Goal: Transaction & Acquisition: Purchase product/service

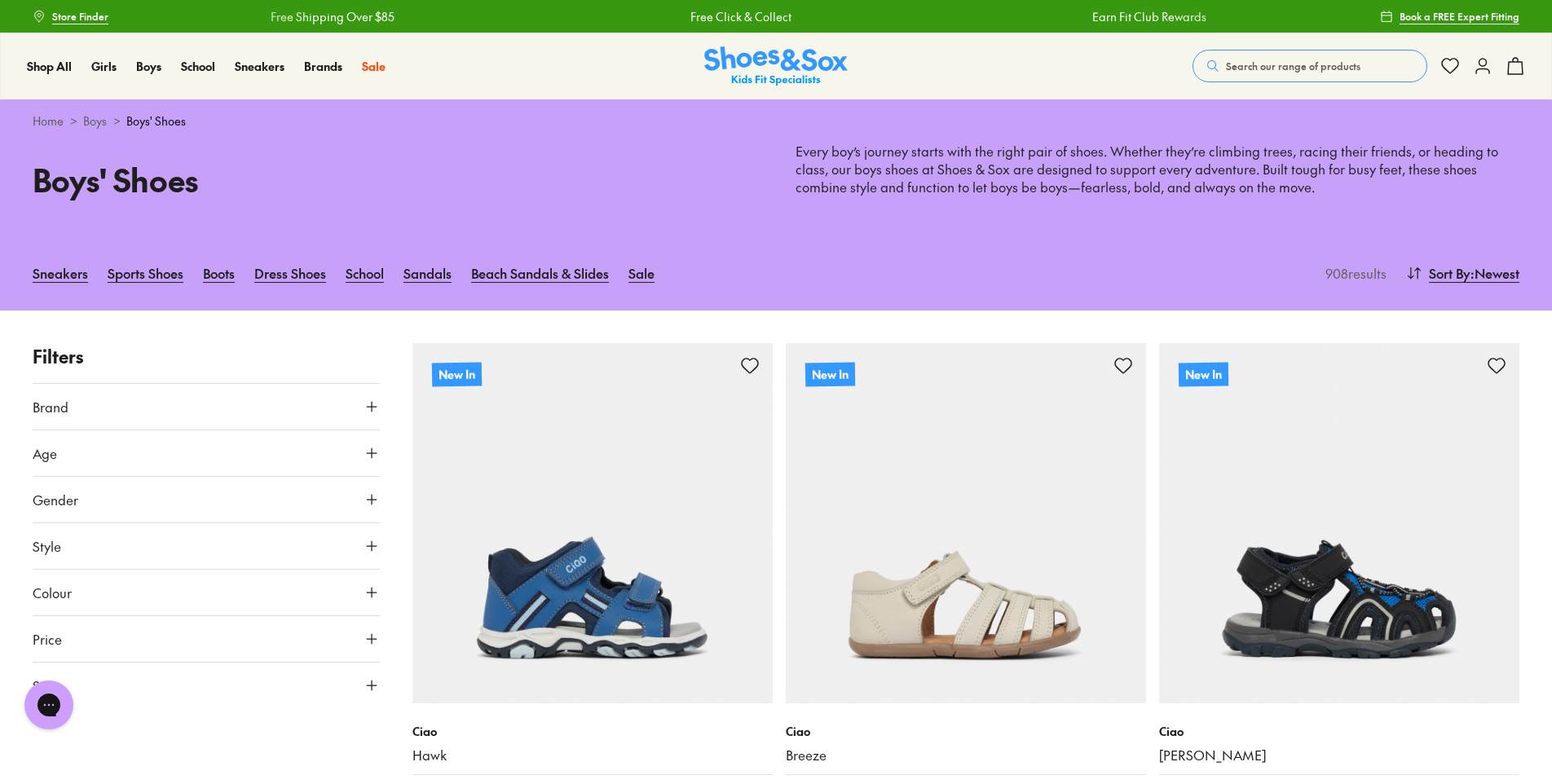
click at [370, 452] on icon at bounding box center [372, 452] width 17 height 17
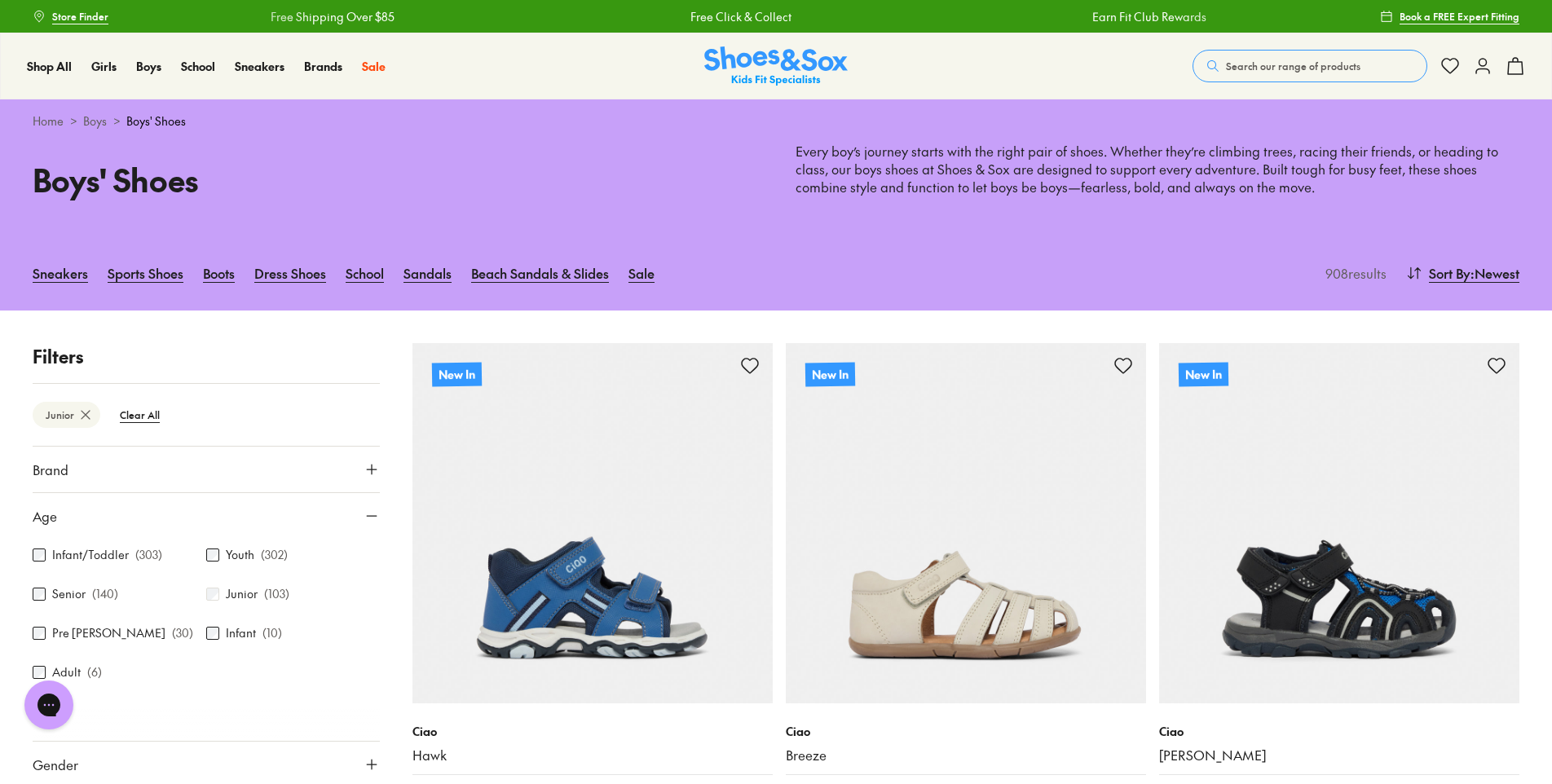
scroll to position [229, 0]
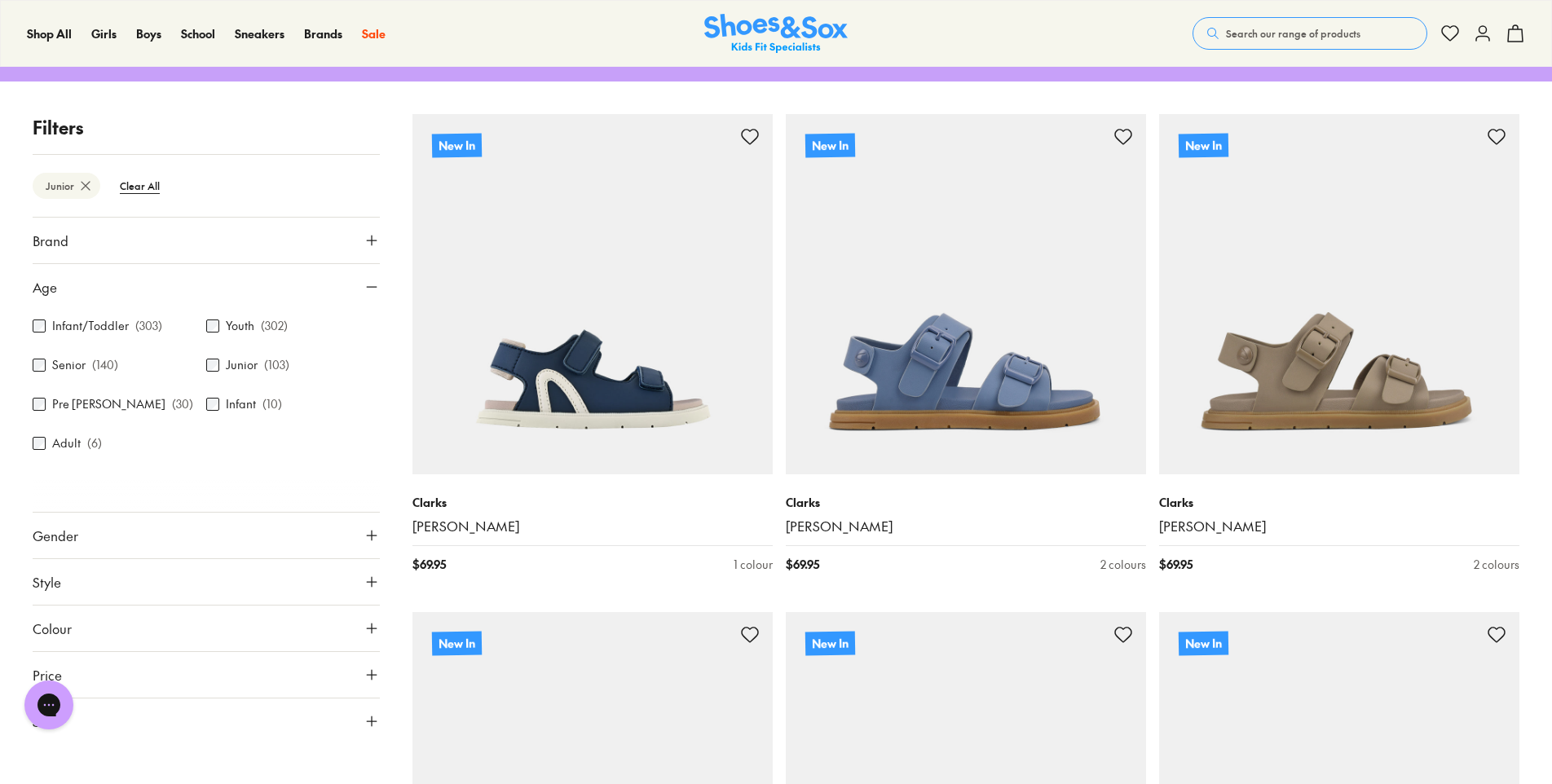
click at [375, 536] on icon at bounding box center [372, 535] width 17 height 17
click at [209, 590] on label "Boys" at bounding box center [205, 583] width 113 height 30
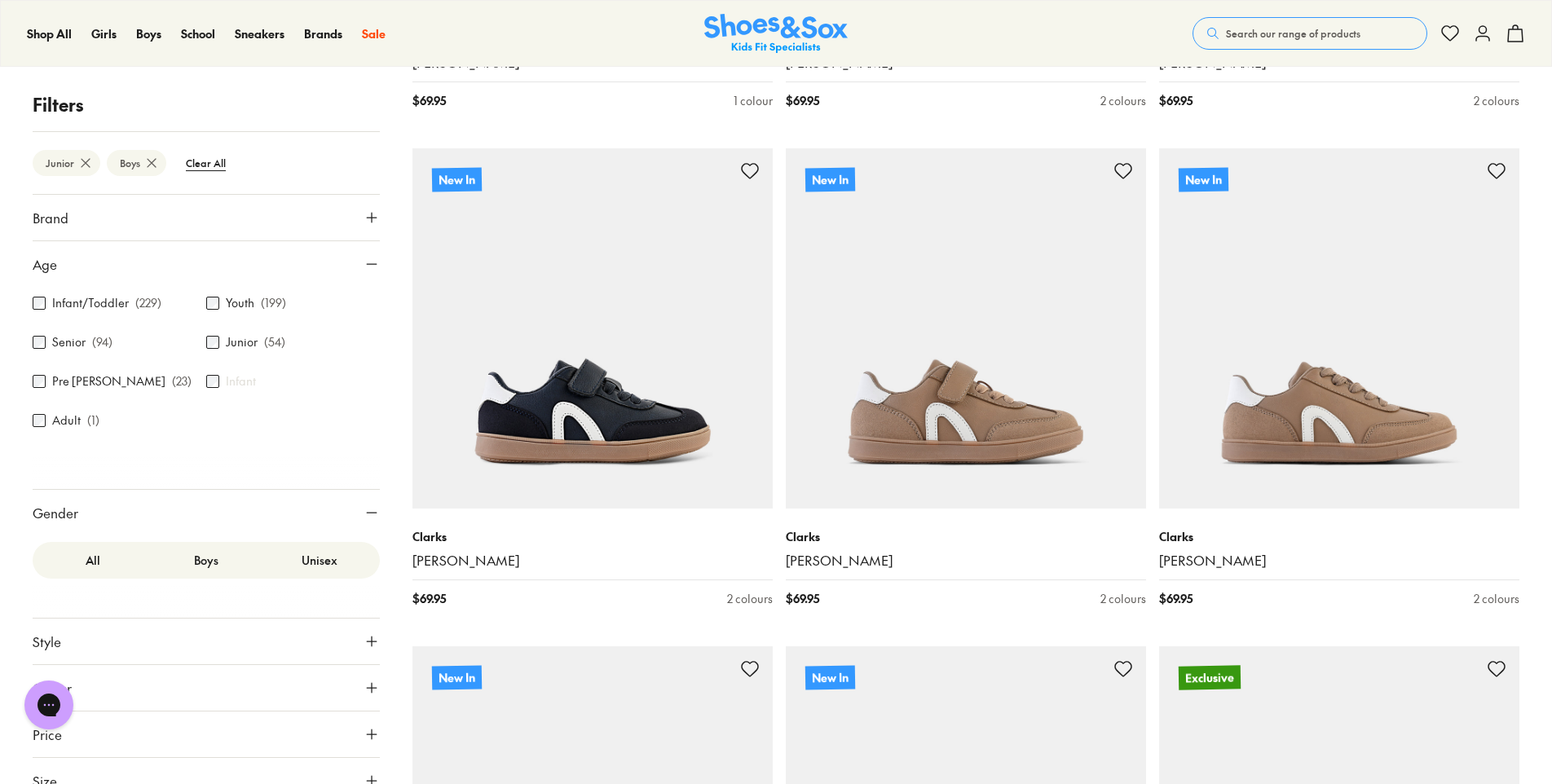
scroll to position [733, 0]
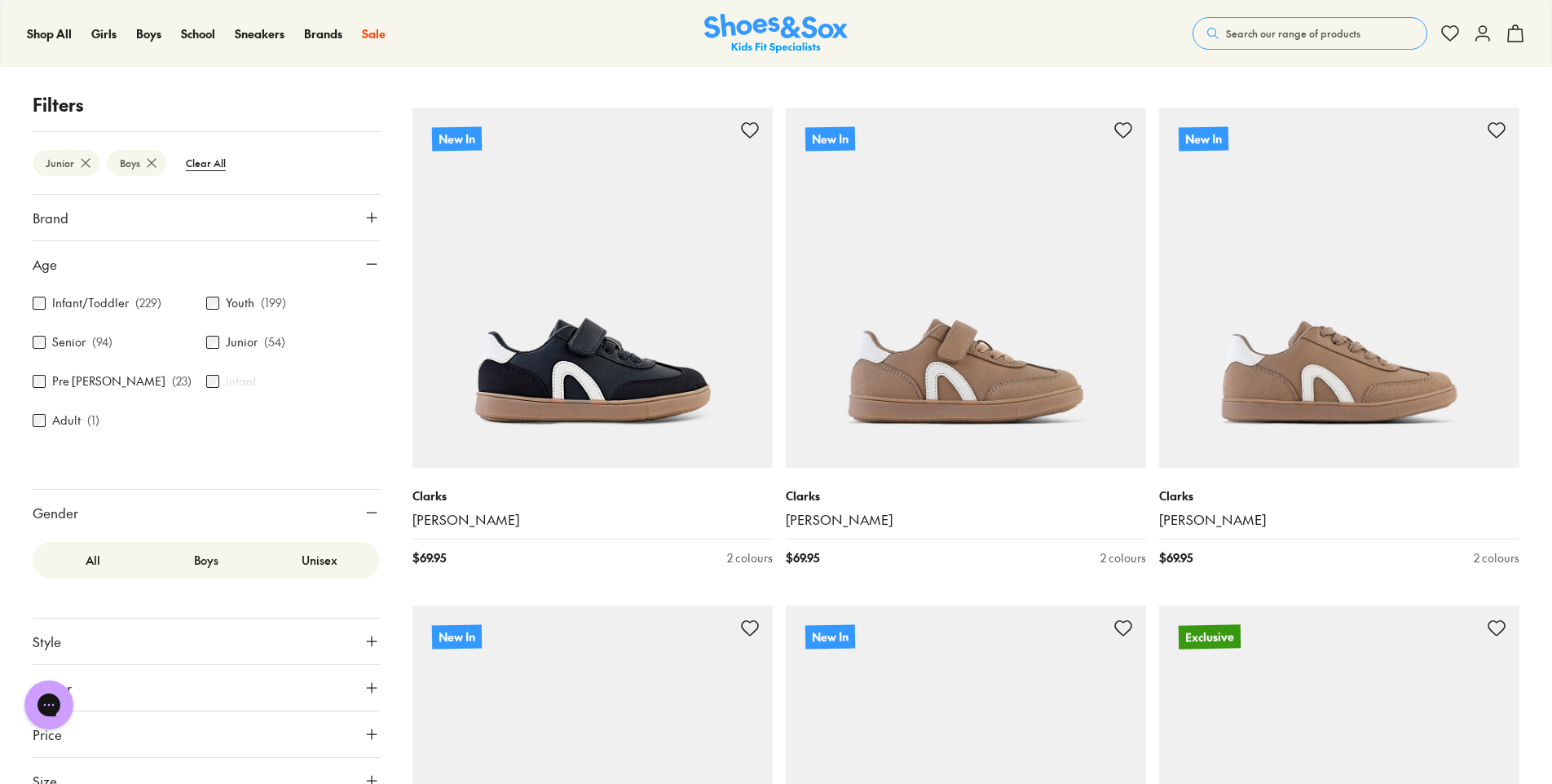
click at [366, 643] on icon at bounding box center [372, 641] width 17 height 17
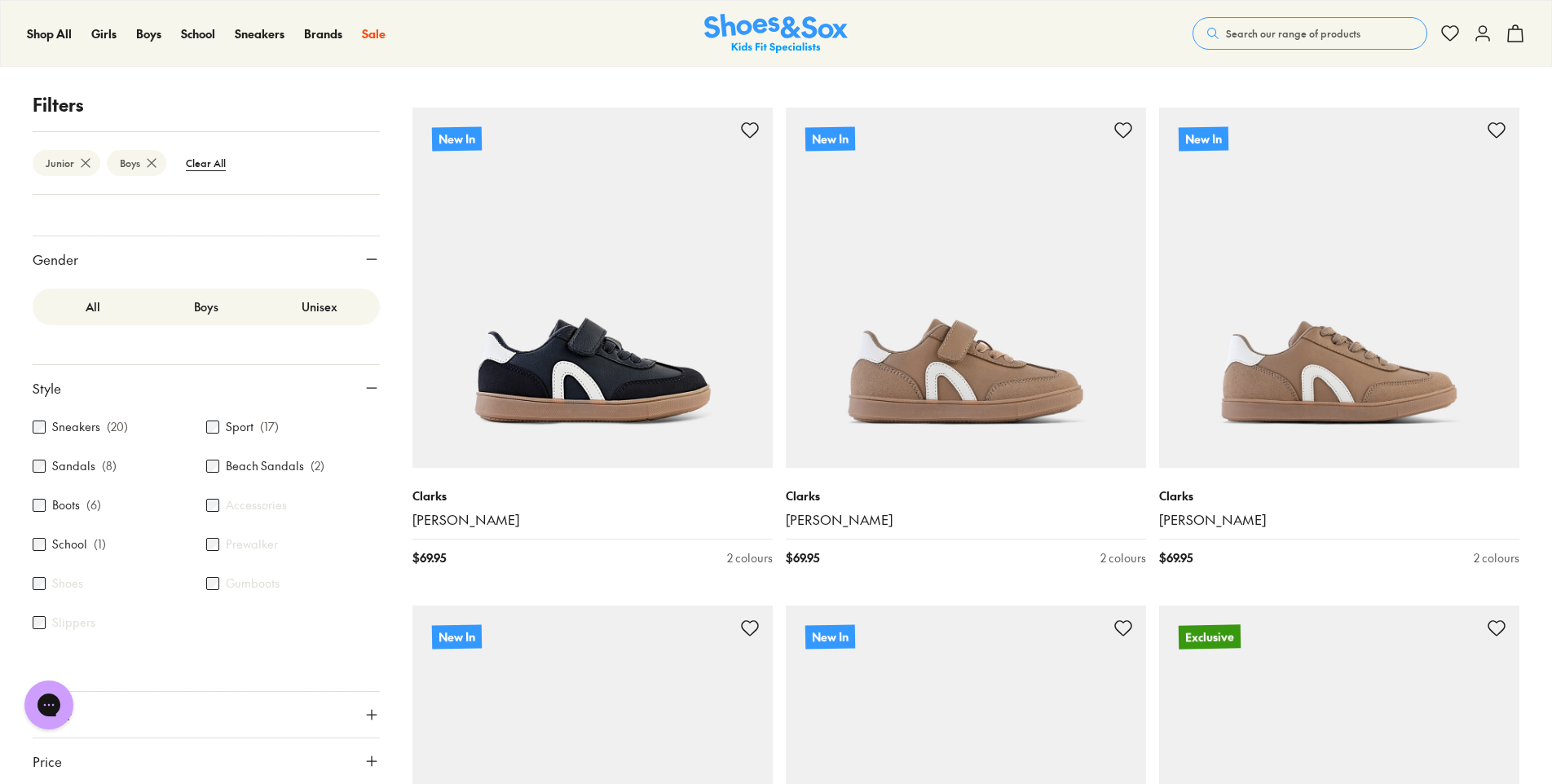
scroll to position [254, 0]
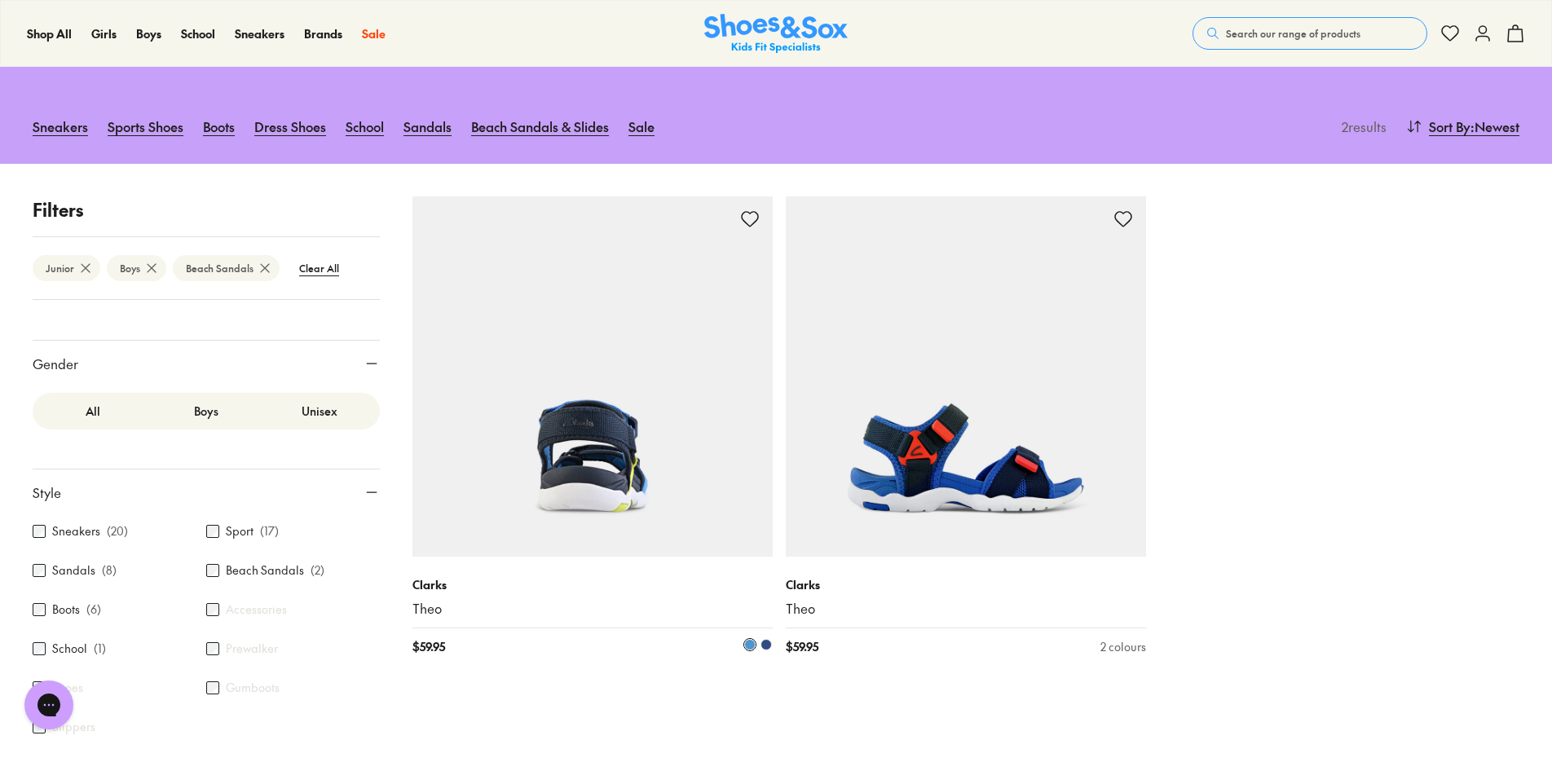
click at [617, 470] on img at bounding box center [593, 376] width 360 height 360
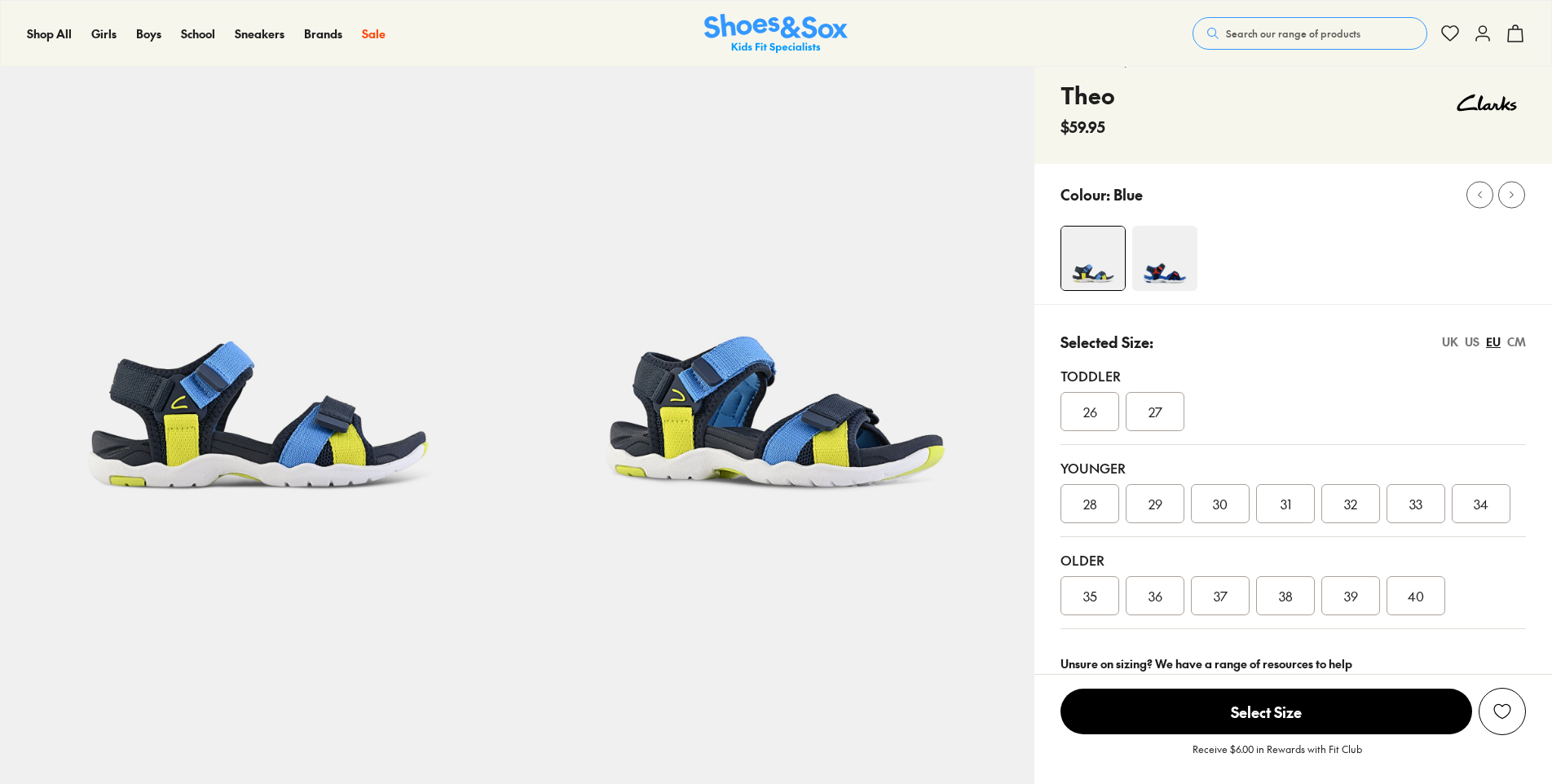
scroll to position [652, 0]
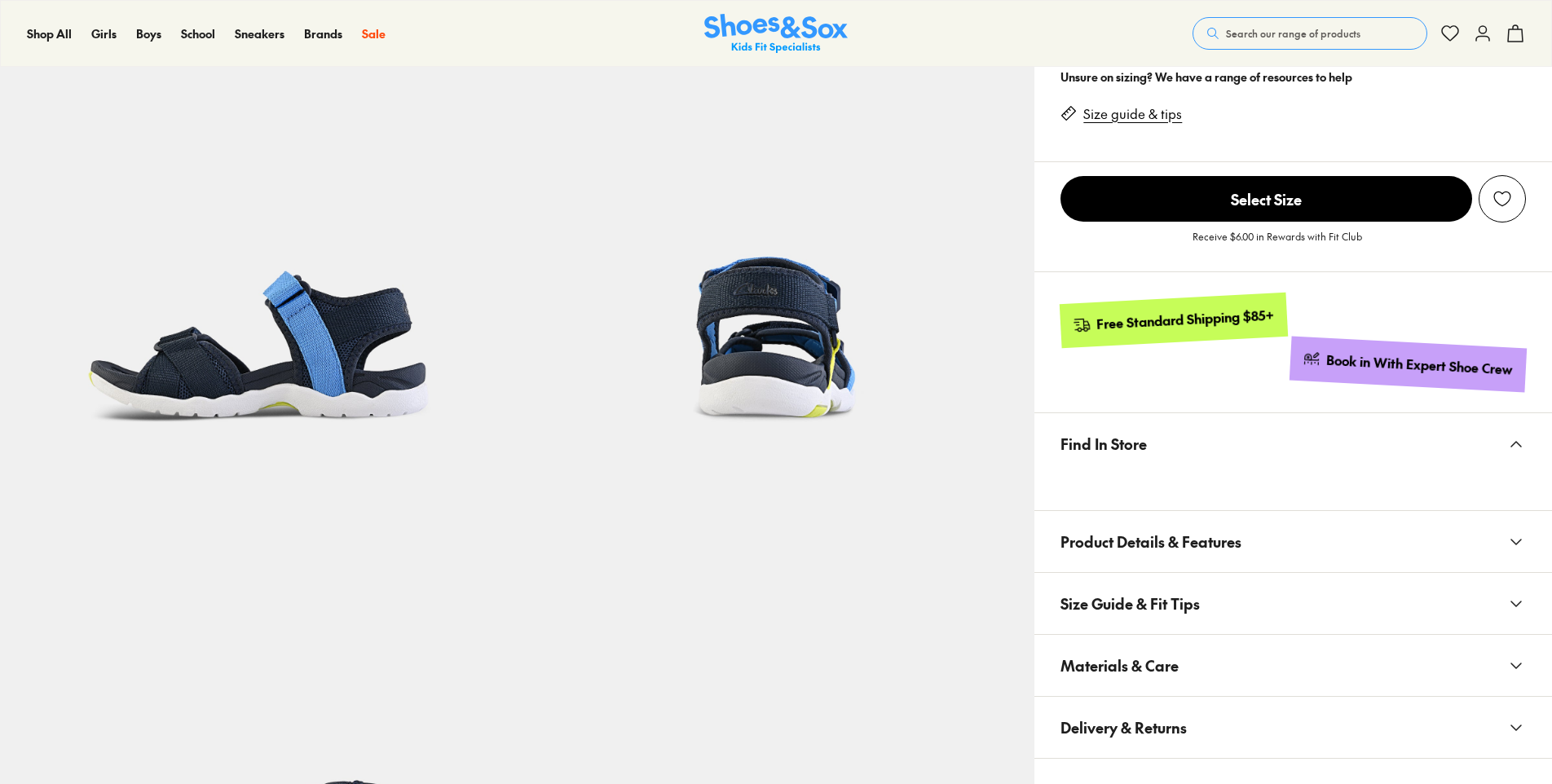
select select "*"
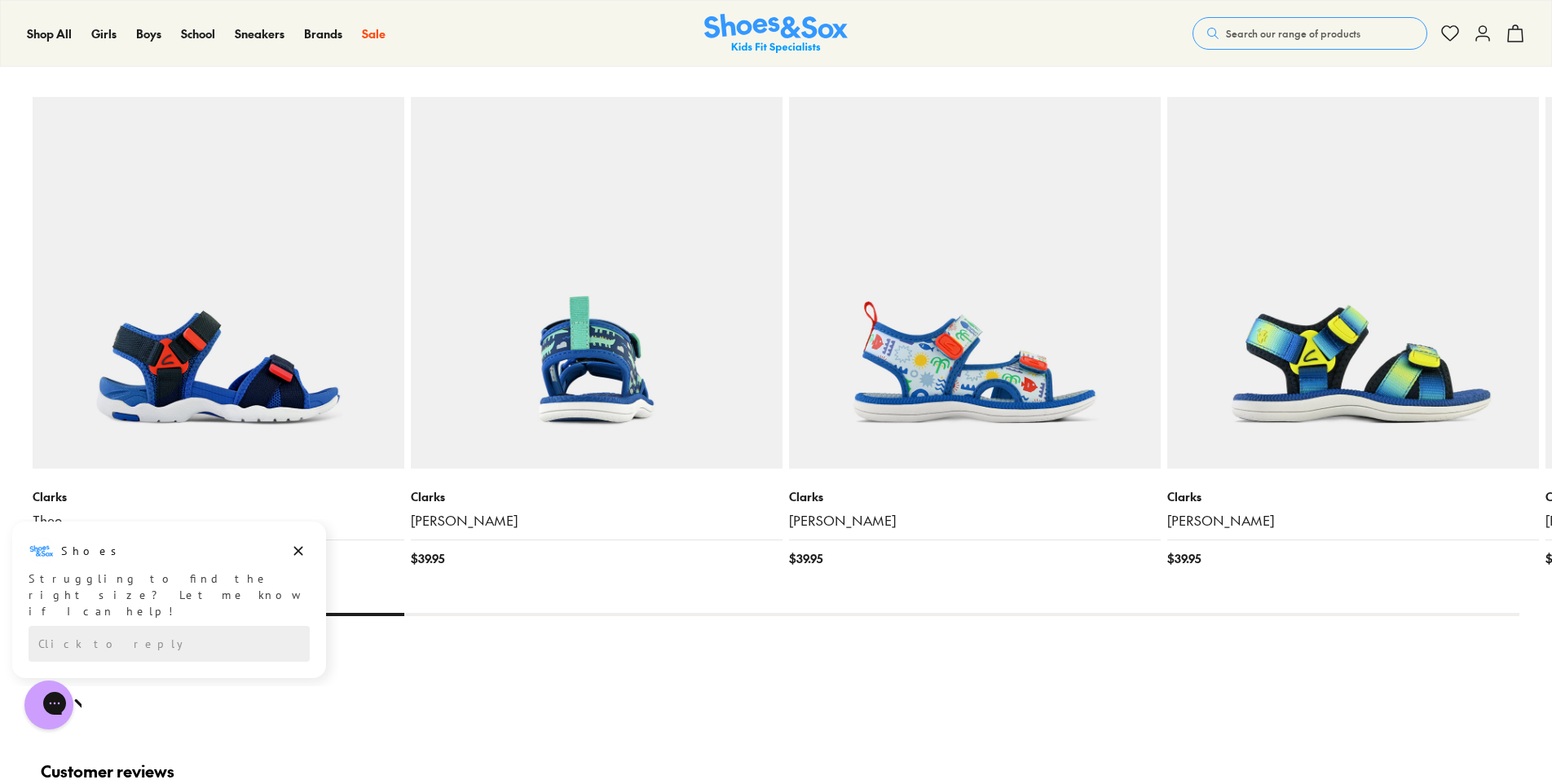
scroll to position [1712, 0]
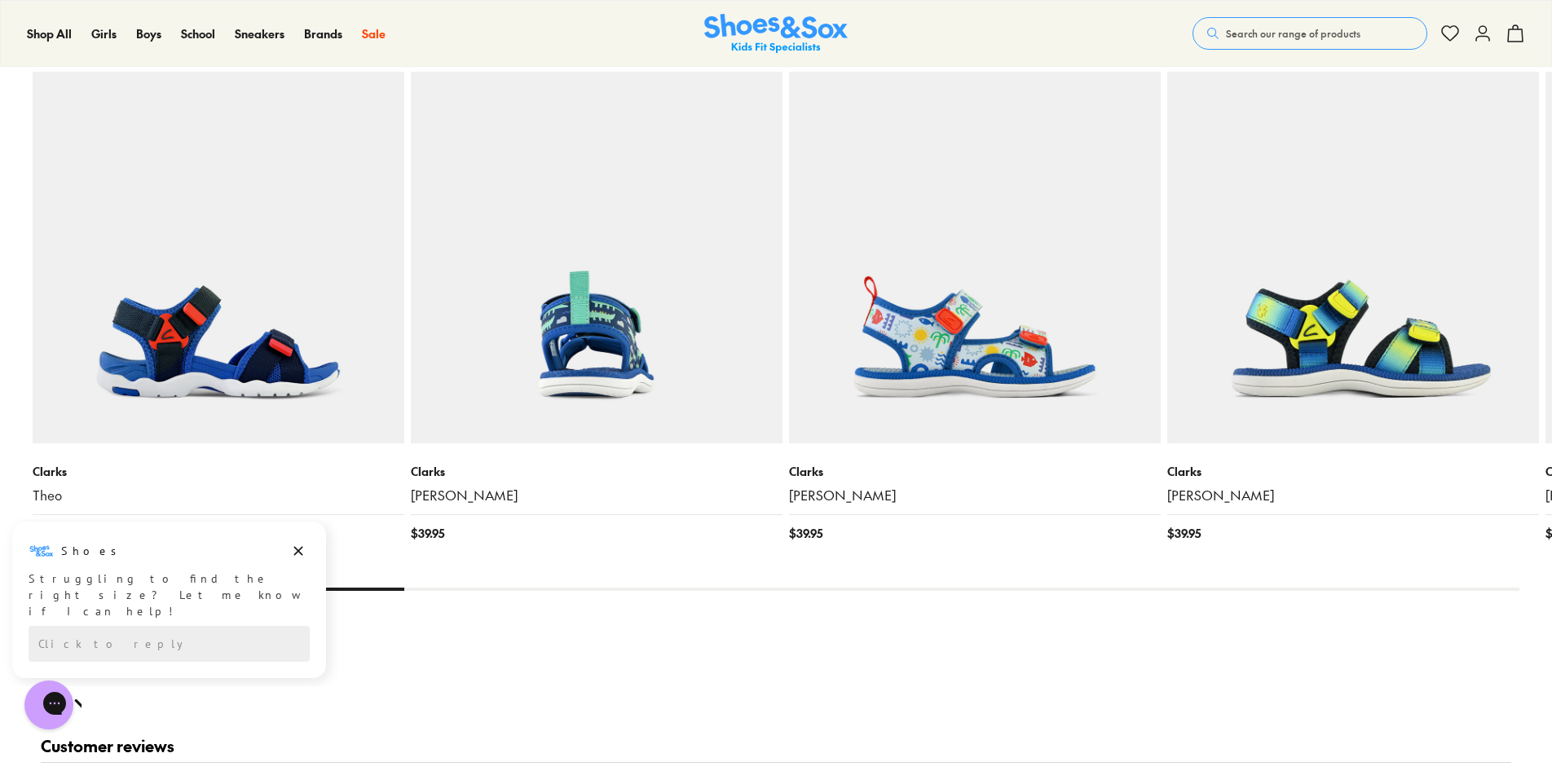
click at [620, 347] on img at bounding box center [596, 258] width 372 height 372
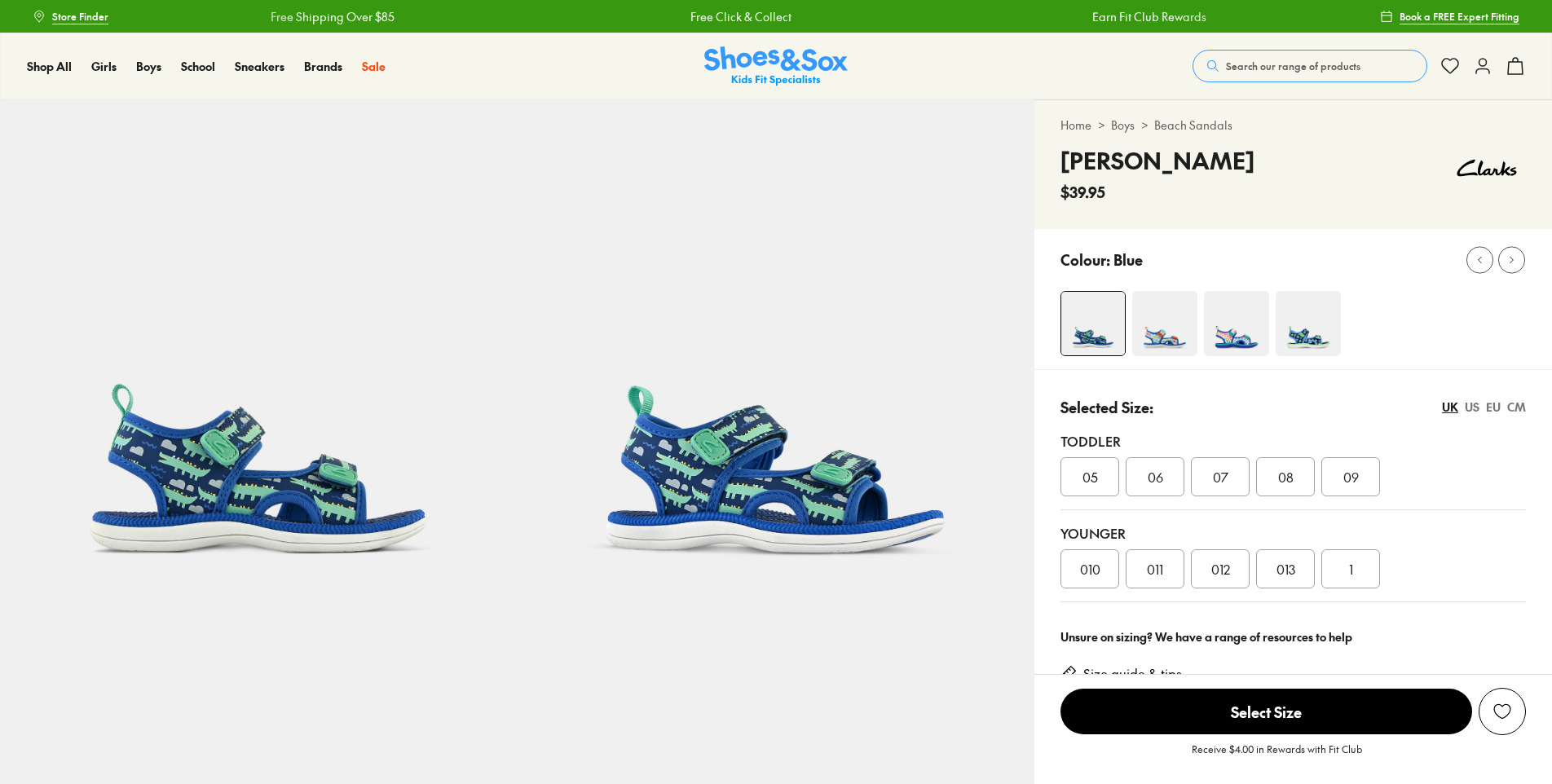
select select "*"
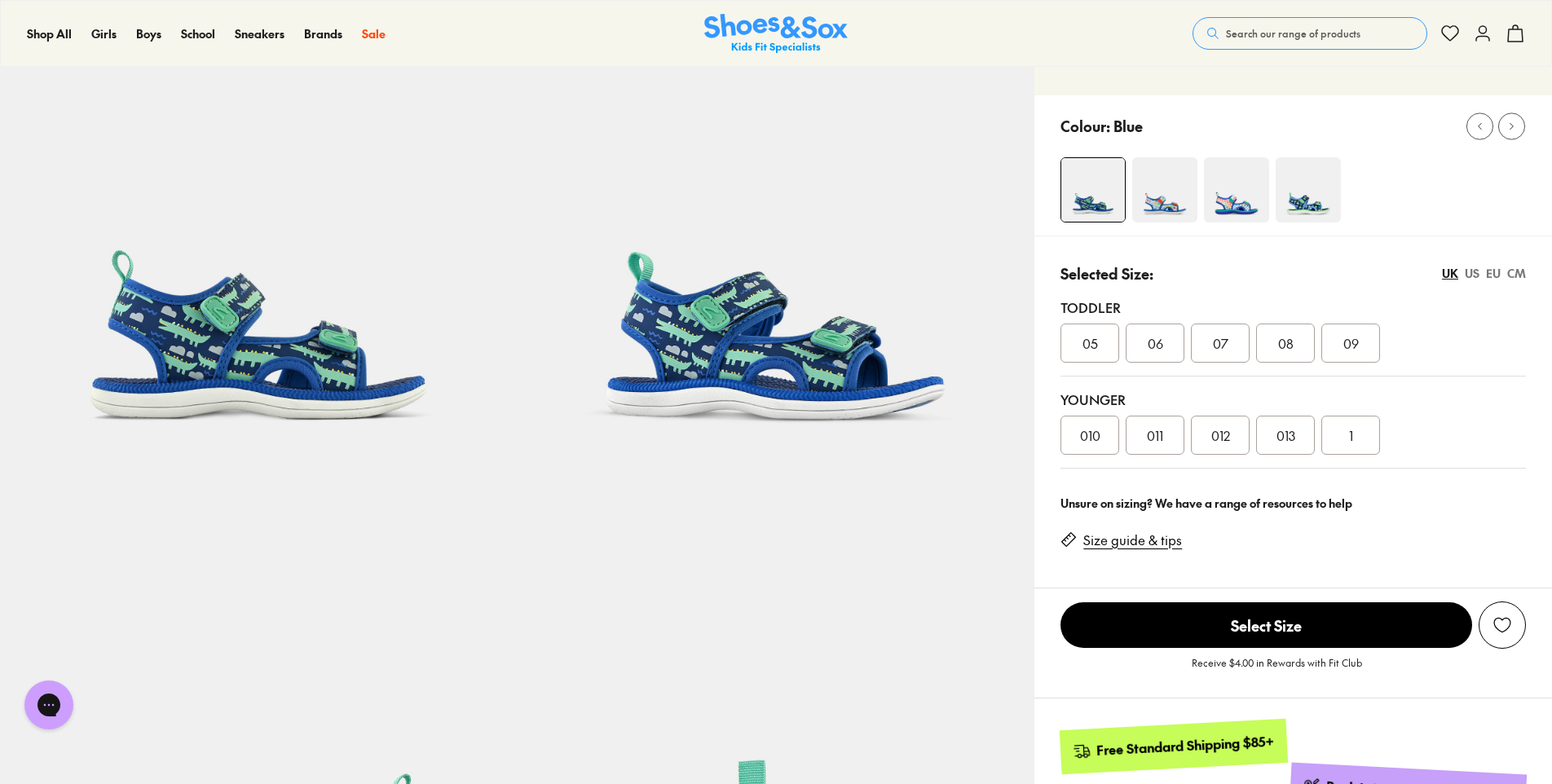
scroll to position [163, 0]
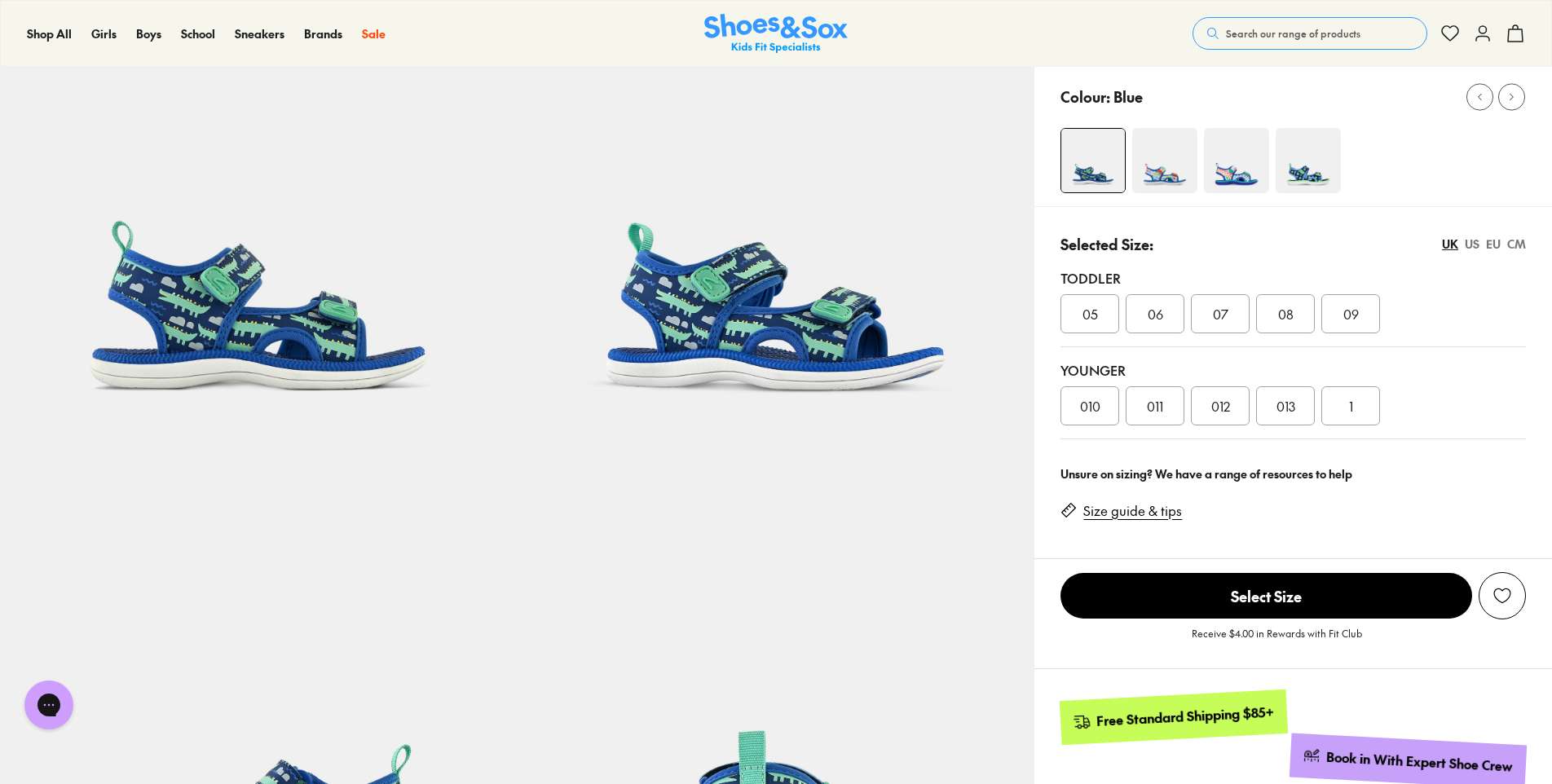
click at [1169, 180] on img at bounding box center [1165, 160] width 65 height 65
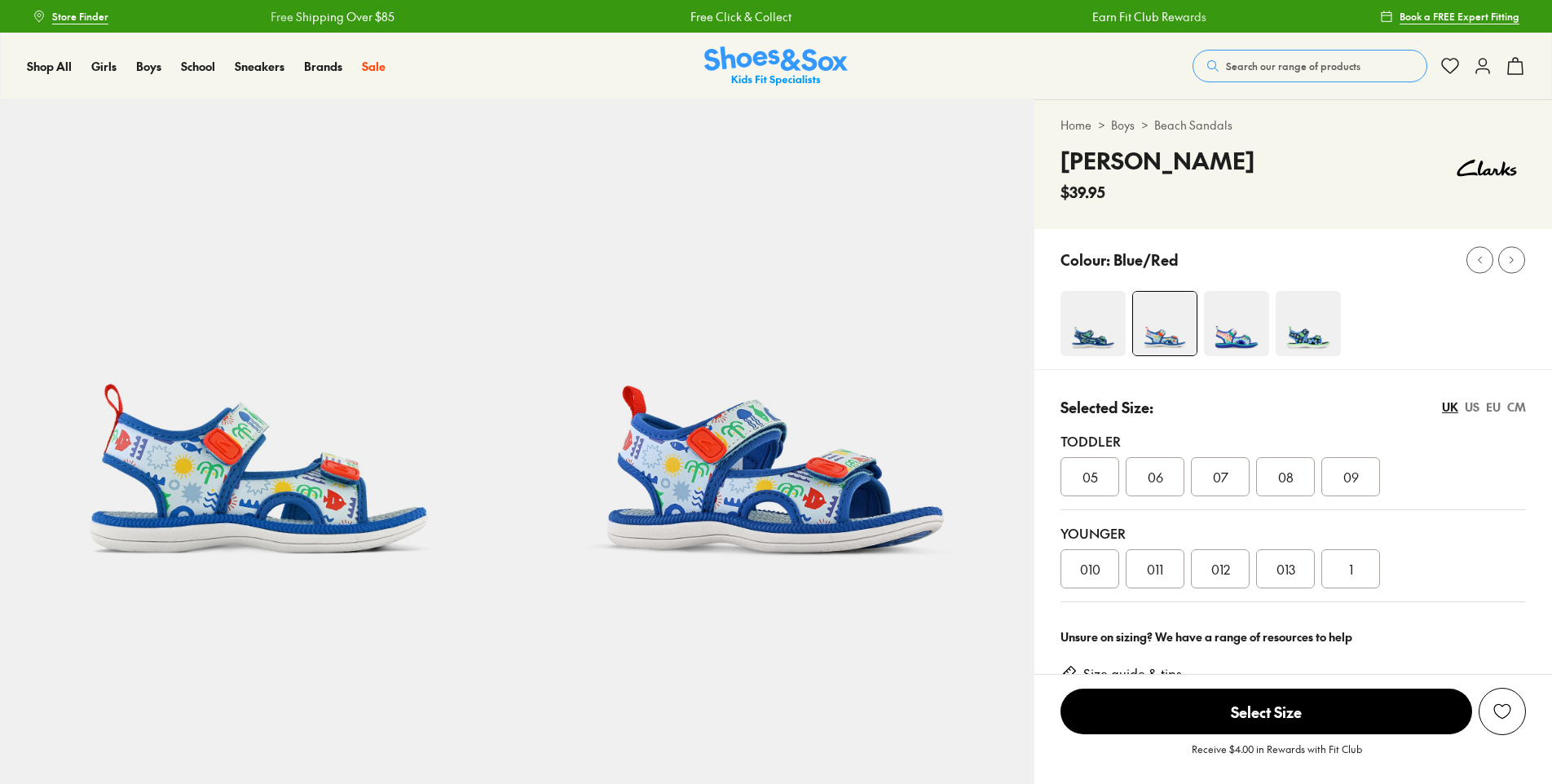
select select "*"
click at [1235, 299] on img at bounding box center [1237, 323] width 65 height 65
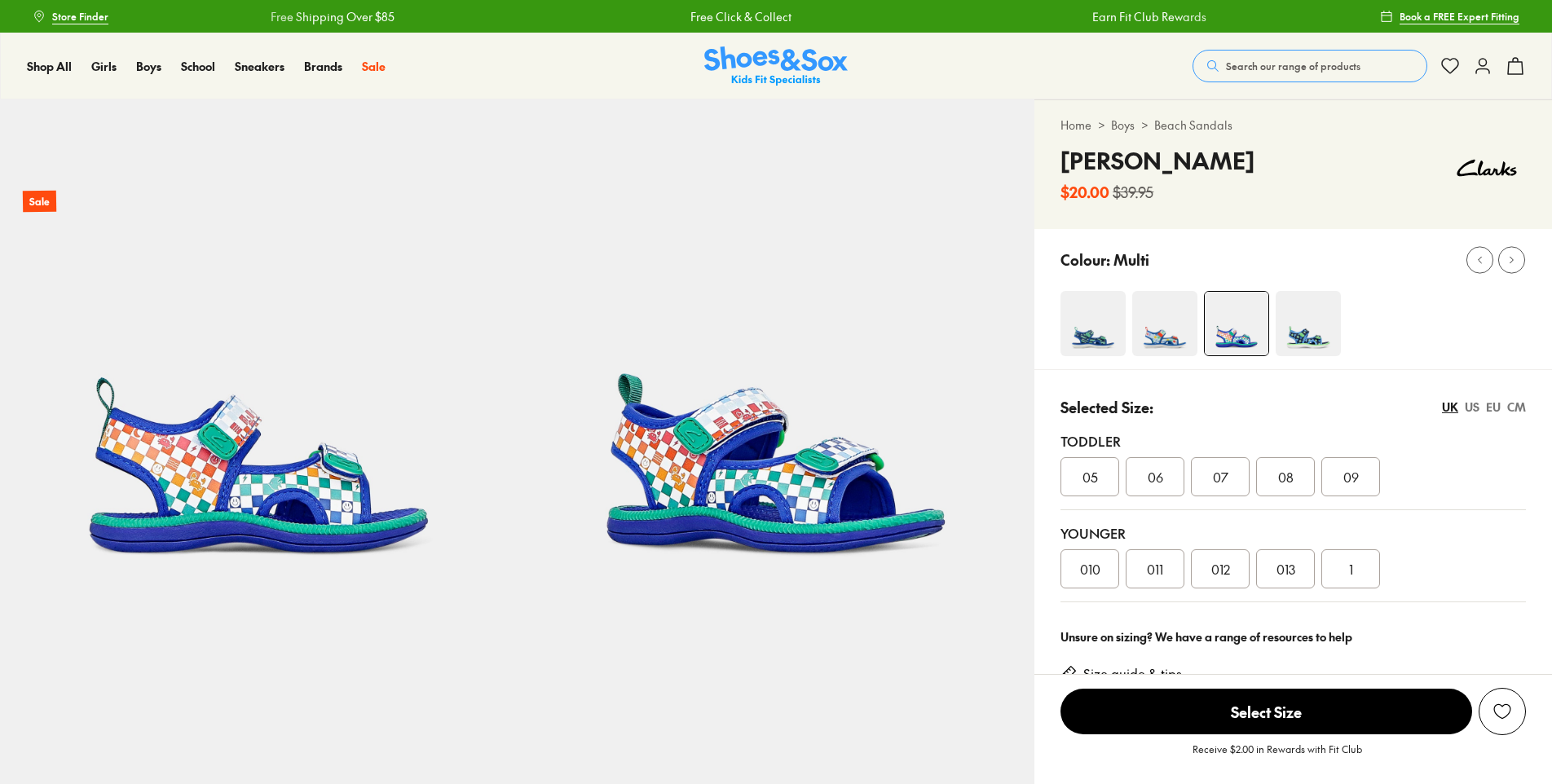
click at [1295, 328] on img at bounding box center [1308, 323] width 65 height 65
select select "*"
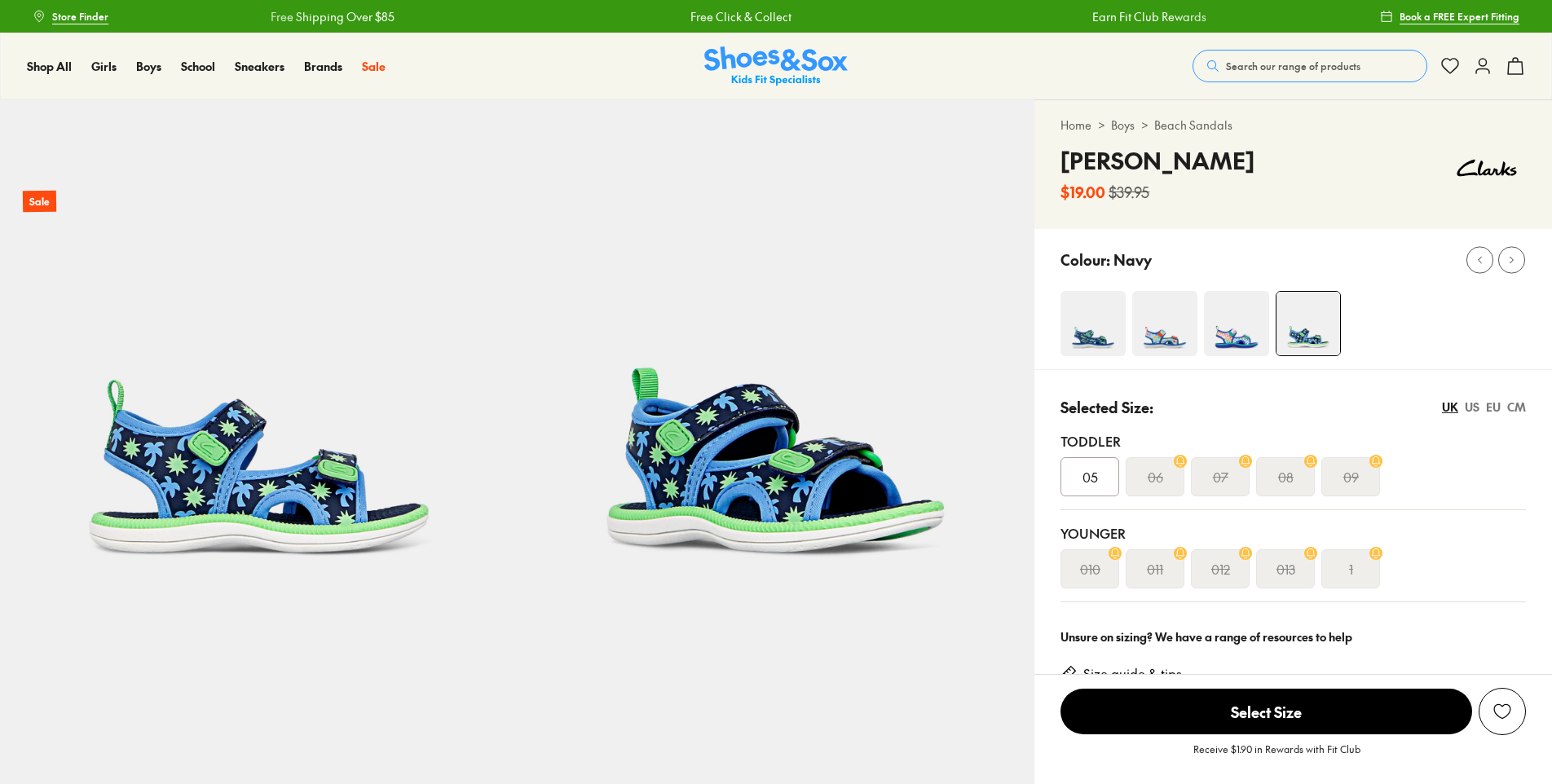
select select "*"
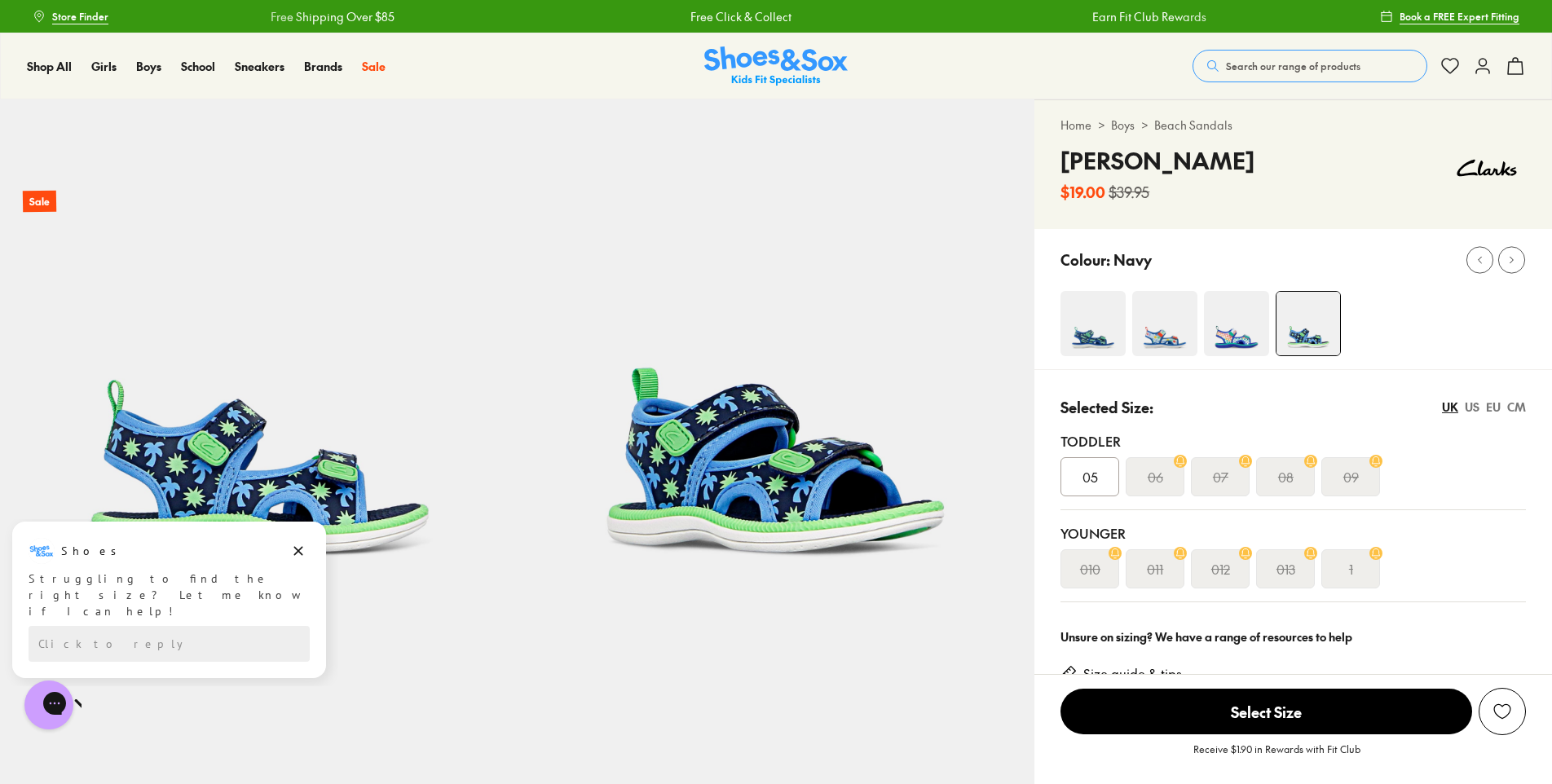
click at [1230, 332] on img at bounding box center [1237, 323] width 65 height 65
